Goal: Information Seeking & Learning: Learn about a topic

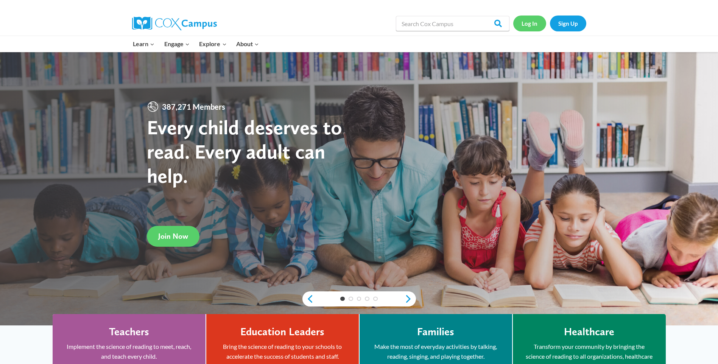
click at [529, 26] on link "Log In" at bounding box center [529, 24] width 33 height 16
click at [531, 25] on link "Log In" at bounding box center [529, 24] width 33 height 16
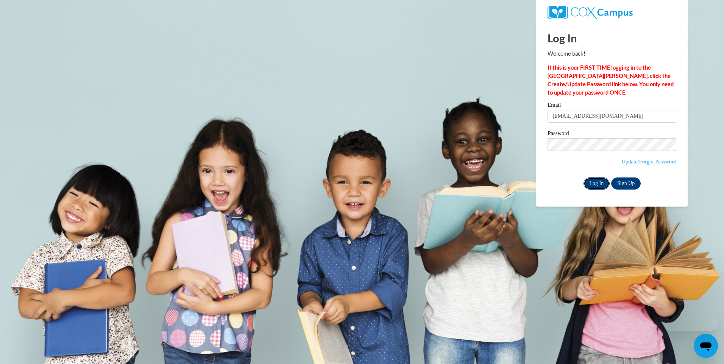
click at [593, 182] on input "Log In" at bounding box center [596, 184] width 26 height 12
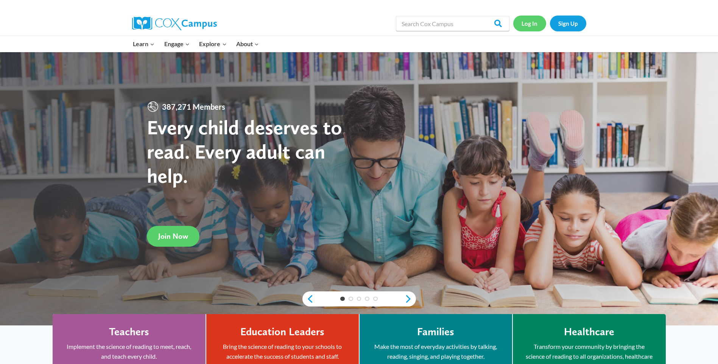
click at [540, 23] on link "Log In" at bounding box center [529, 24] width 33 height 16
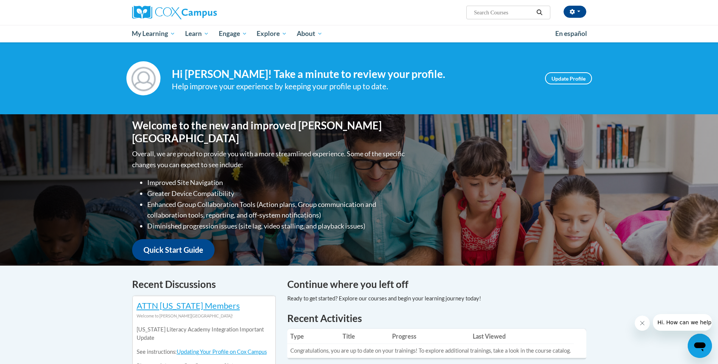
click at [520, 13] on input "Search..." at bounding box center [503, 12] width 61 height 9
type input "phonilogical awareness assessments"
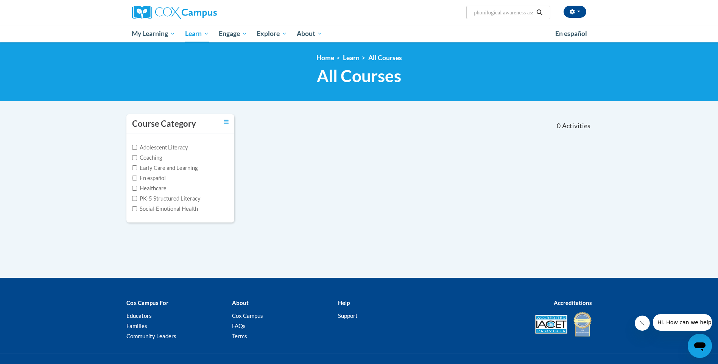
type input "phonological awareness assessments"
click at [515, 14] on input "phonological awareness assessments" at bounding box center [503, 12] width 61 height 9
type input "phonological awaassreness assessments"
drag, startPoint x: 475, startPoint y: 12, endPoint x: 564, endPoint y: 13, distance: 89.0
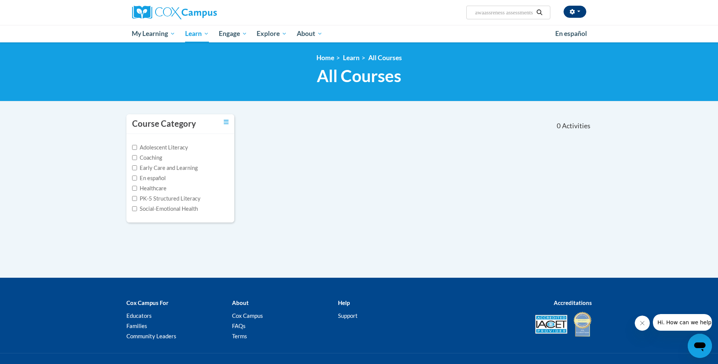
click at [564, 13] on div "Jennifer Miller (America/New_York UTC-04:00) My Profile Inbox Group Dashboard M…" at bounding box center [437, 9] width 310 height 19
type input "paa"
